Goal: Navigation & Orientation: Find specific page/section

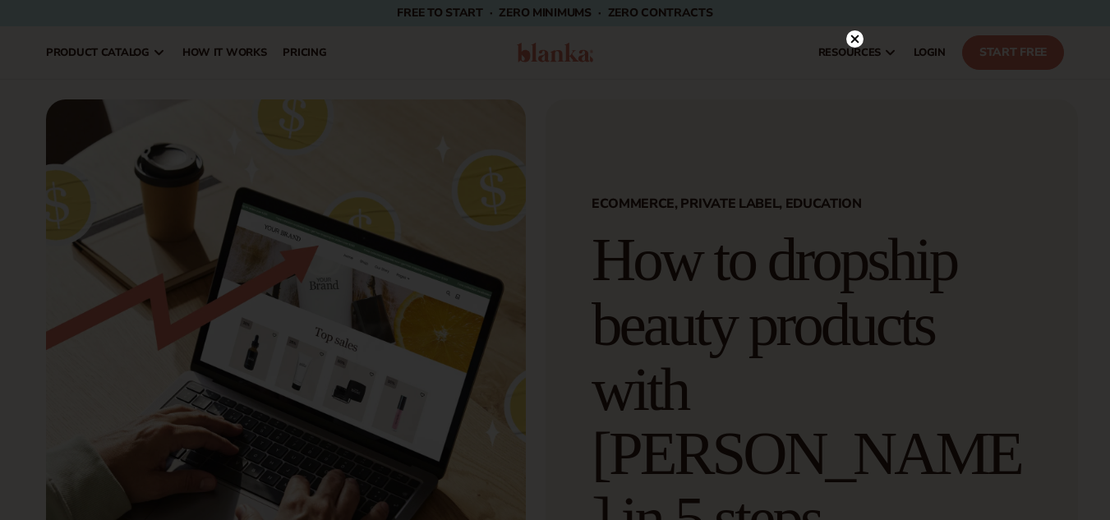
click at [855, 40] on icon at bounding box center [855, 39] width 8 height 8
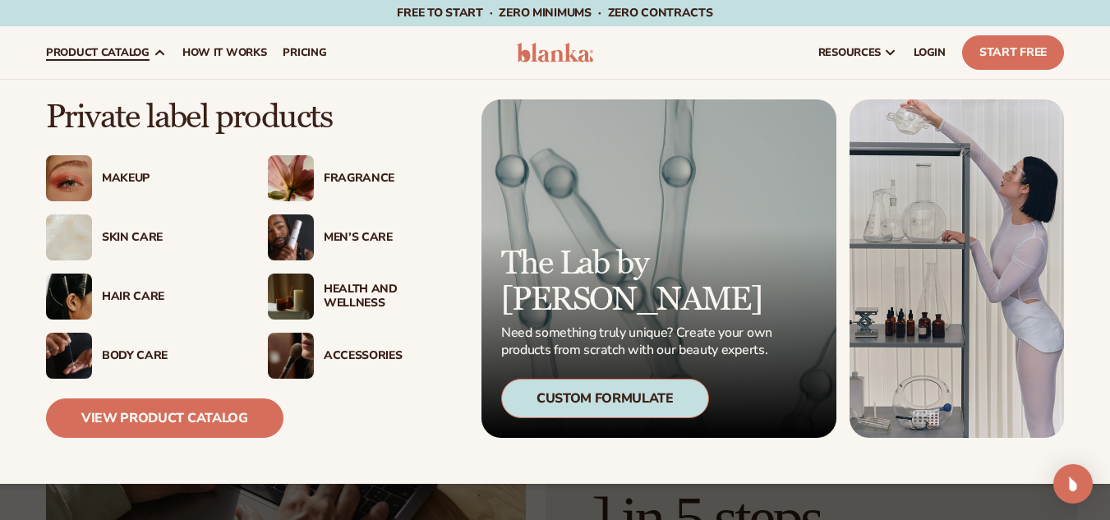
click at [114, 231] on div "Skin Care" at bounding box center [168, 238] width 133 height 14
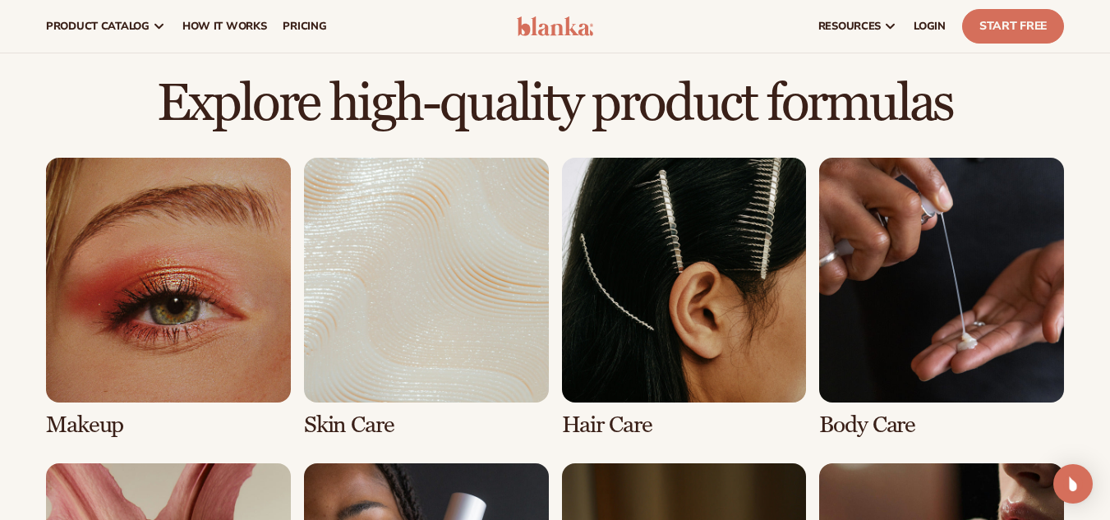
scroll to position [740, 0]
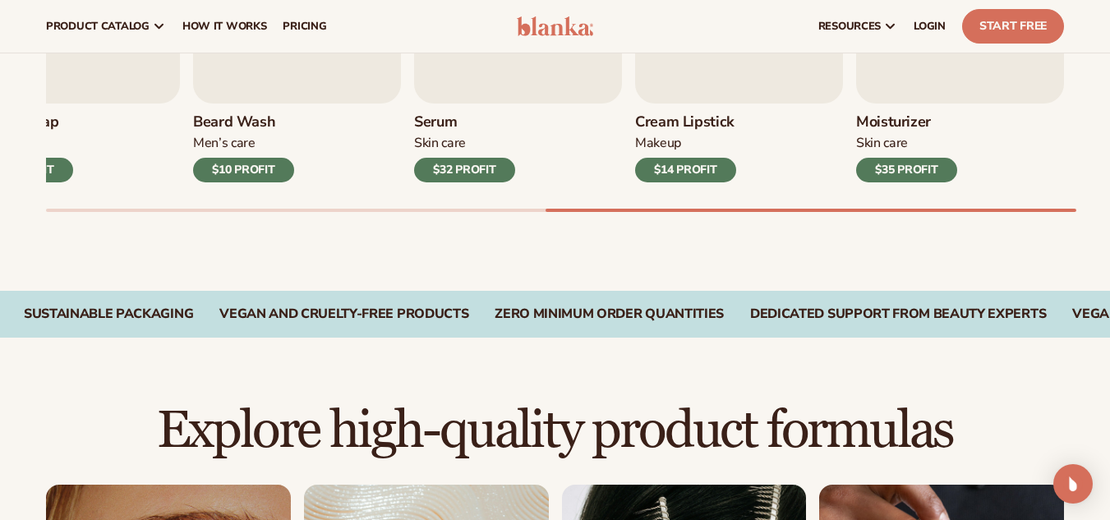
click at [572, 299] on div "Zero Minimum Order QuantitieS Zero Minimum Order QuantitieS Dedicated Support F…" at bounding box center [555, 314] width 1110 height 46
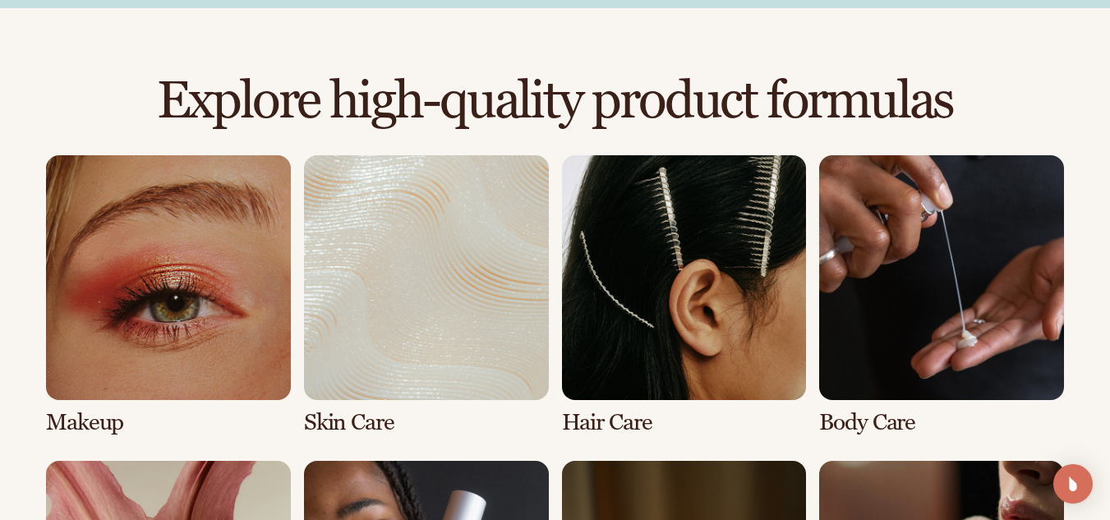
scroll to position [1233, 0]
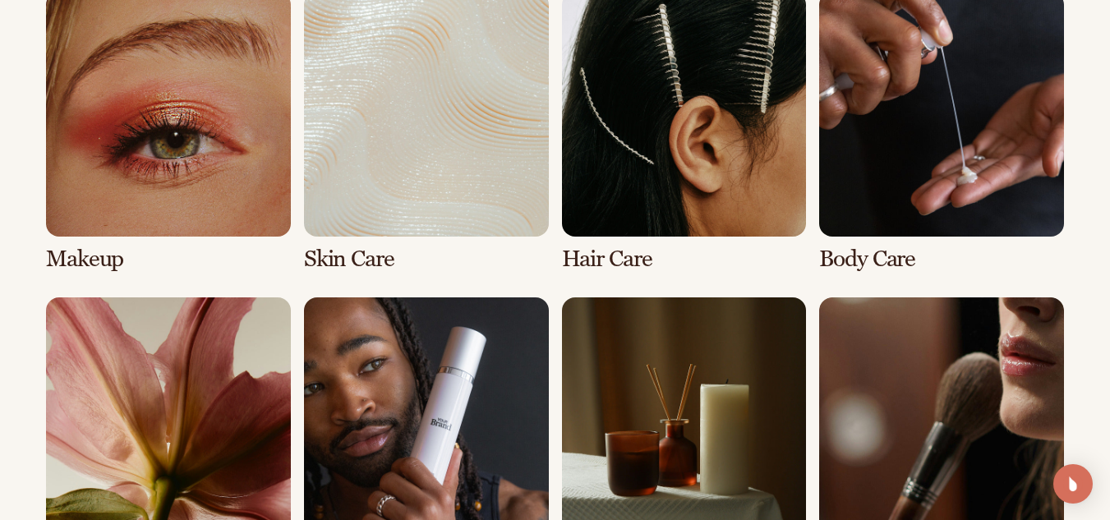
click at [403, 178] on link "2 / 8" at bounding box center [426, 132] width 245 height 280
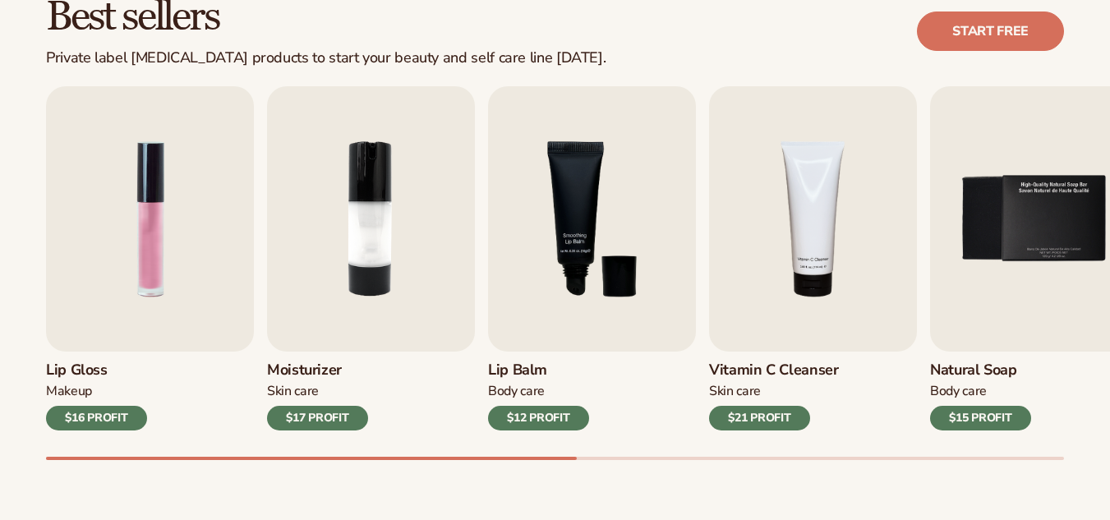
scroll to position [493, 0]
